Goal: Task Accomplishment & Management: Use online tool/utility

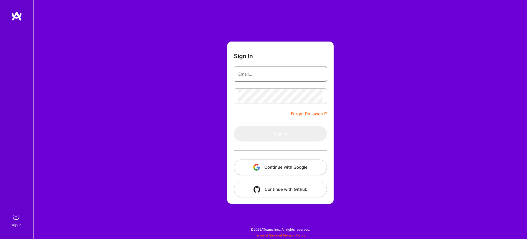
type input "[EMAIL_ADDRESS][DOMAIN_NAME]"
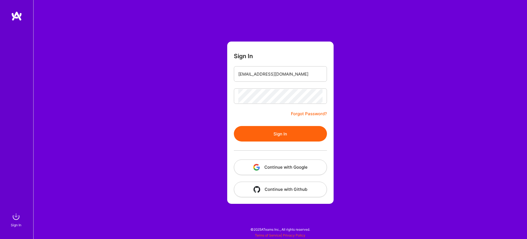
click at [268, 135] on button "Sign In" at bounding box center [280, 134] width 93 height 16
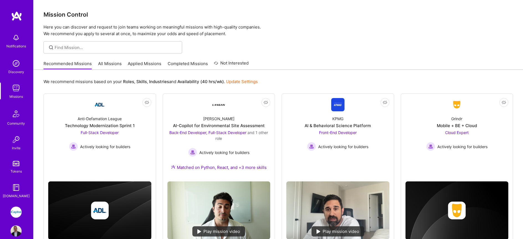
click at [108, 66] on link "All Missions" at bounding box center [110, 65] width 24 height 9
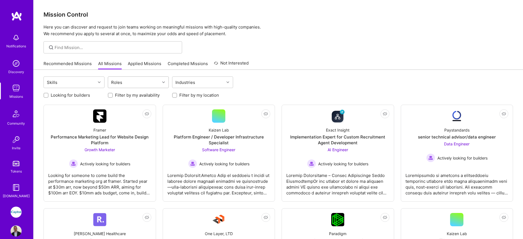
click at [158, 84] on div "Roles" at bounding box center [134, 82] width 52 height 11
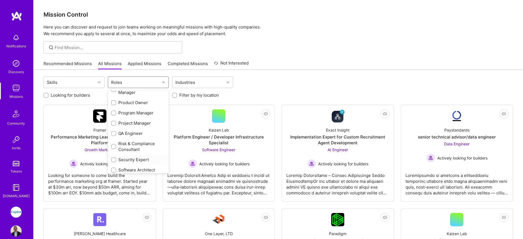
scroll to position [282, 0]
click at [129, 136] on div "QA Engineer" at bounding box center [138, 134] width 54 height 6
checkbox input "true"
